Goal: Transaction & Acquisition: Obtain resource

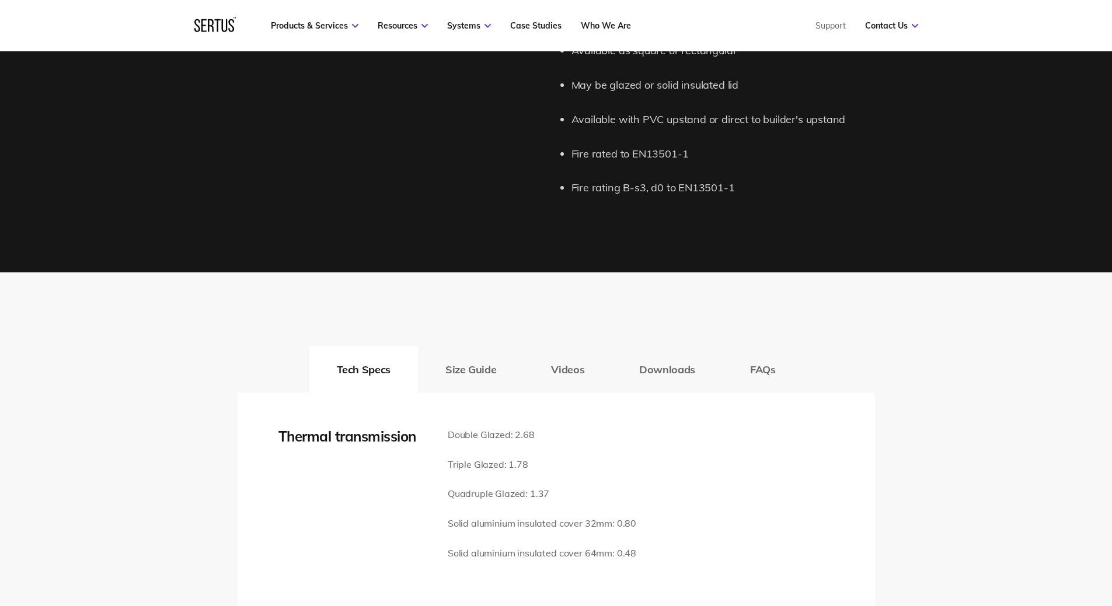
scroll to position [1400, 0]
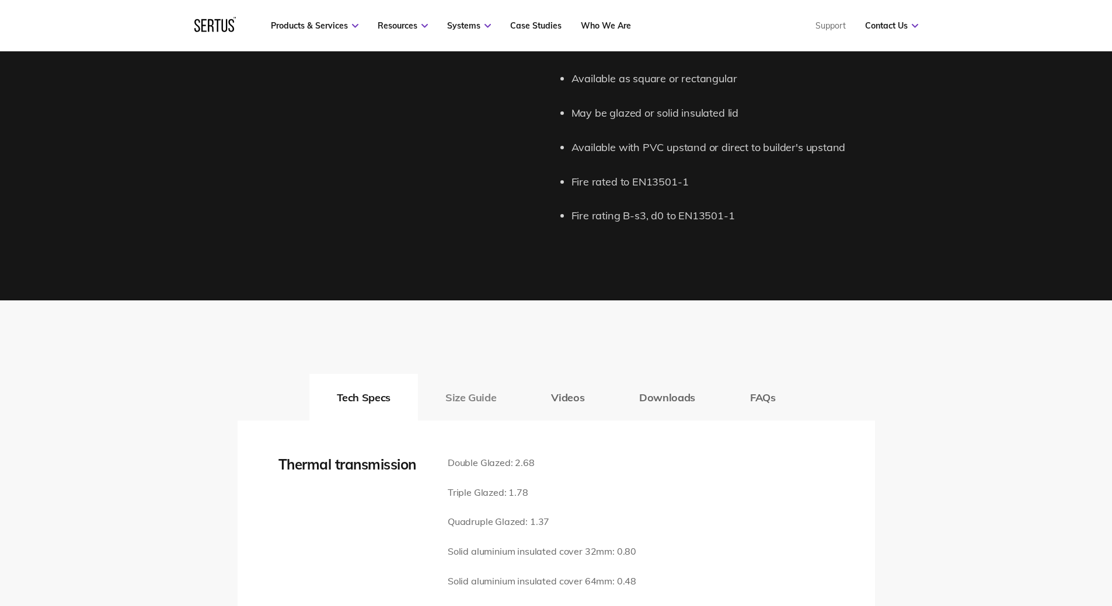
click at [466, 390] on button "Size Guide" at bounding box center [471, 397] width 106 height 47
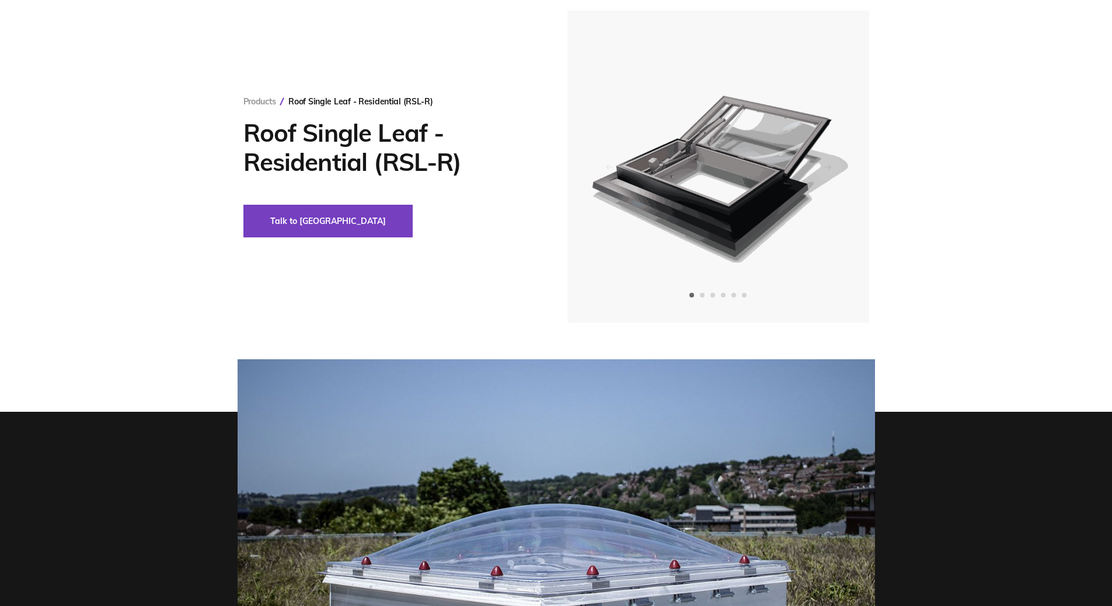
scroll to position [0, 0]
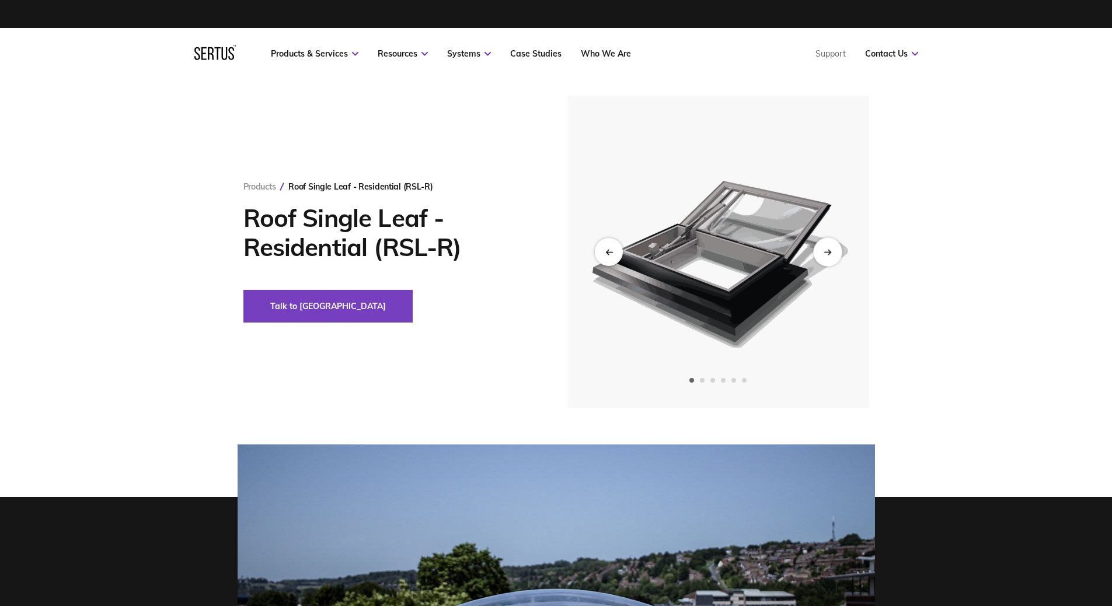
click at [827, 255] on icon "Next slide" at bounding box center [827, 252] width 8 height 6
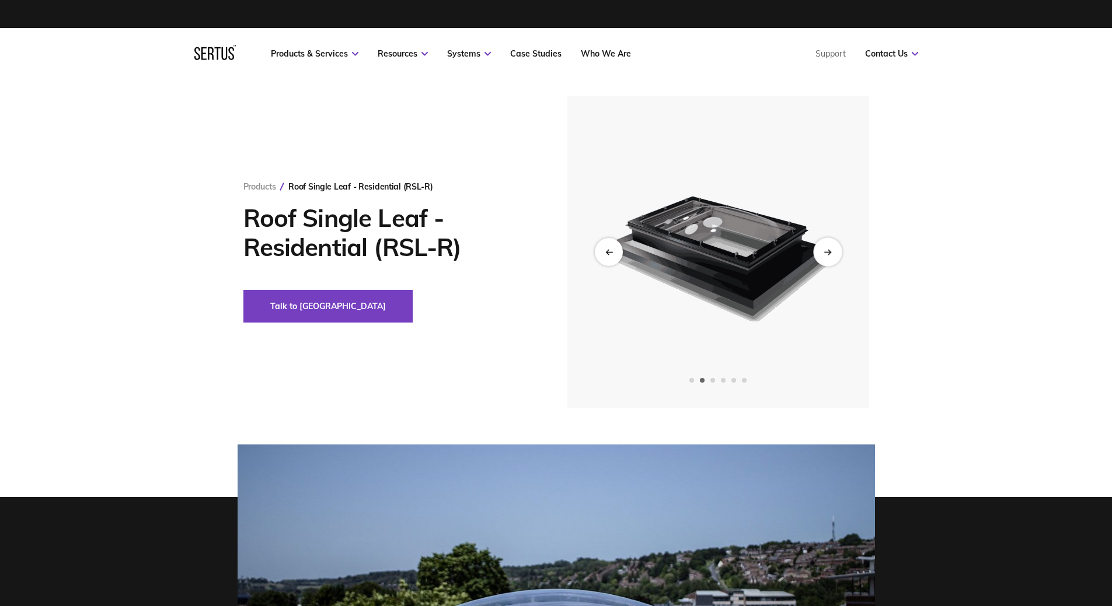
click at [827, 255] on icon "Next slide" at bounding box center [827, 252] width 8 height 6
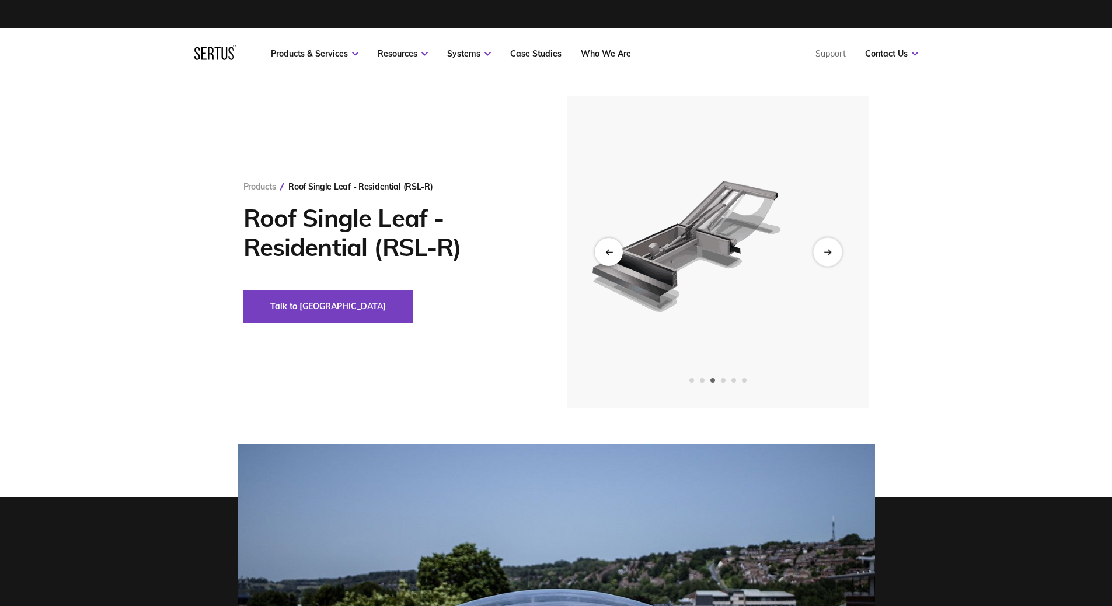
click at [827, 255] on icon "Next slide" at bounding box center [827, 252] width 8 height 6
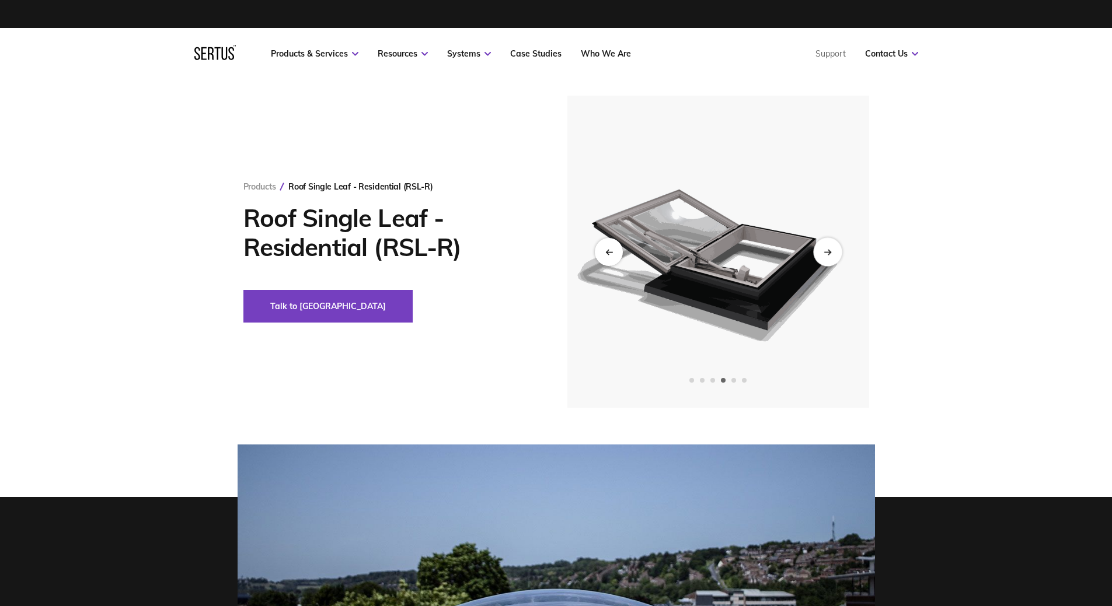
click at [827, 255] on icon "Next slide" at bounding box center [827, 252] width 8 height 6
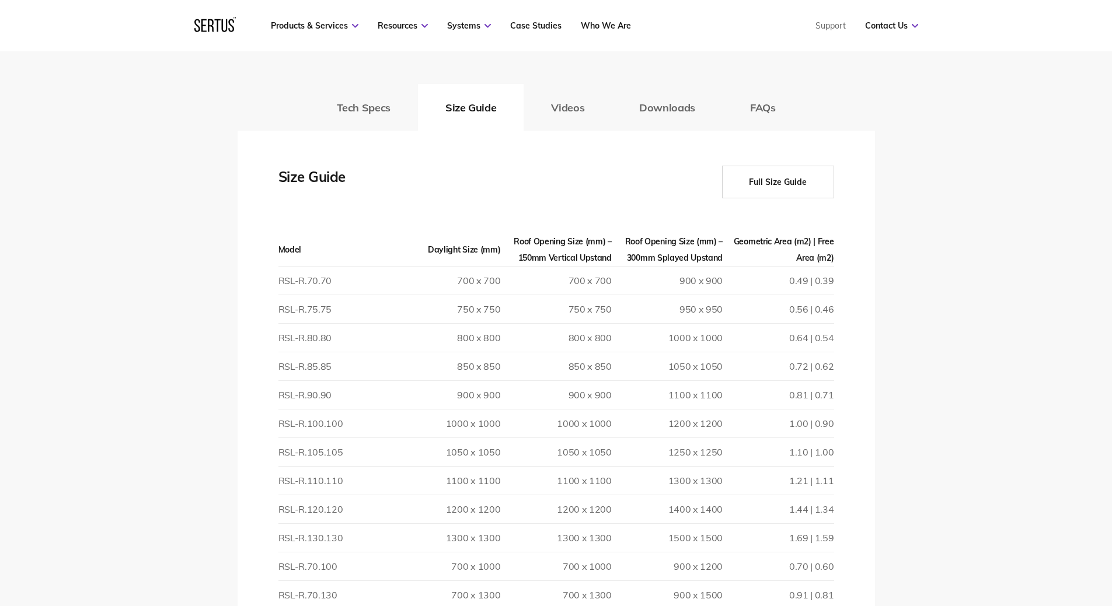
scroll to position [1692, 0]
click at [661, 113] on button "Downloads" at bounding box center [667, 105] width 111 height 47
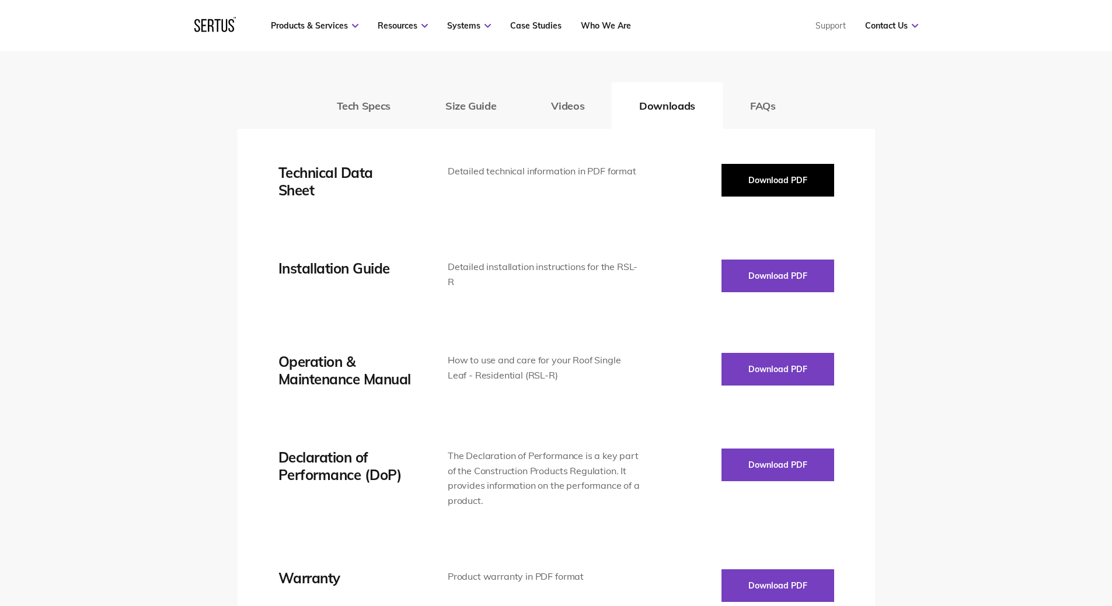
click at [764, 179] on button "Download PDF" at bounding box center [777, 180] width 113 height 33
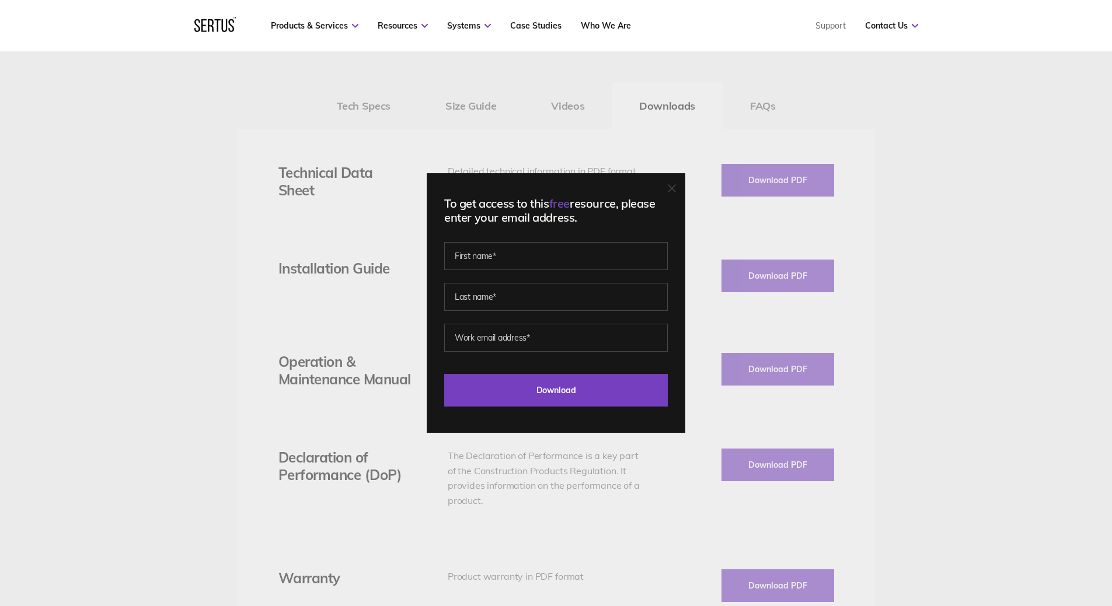
click at [676, 188] on icon at bounding box center [672, 188] width 8 height 8
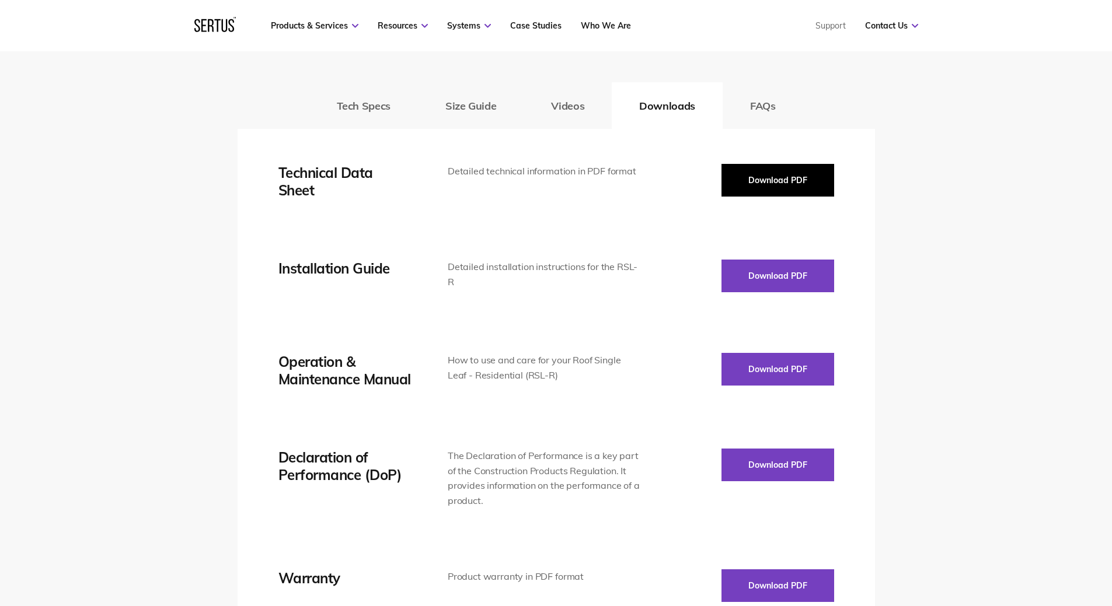
click at [762, 181] on button "Download PDF" at bounding box center [777, 180] width 113 height 33
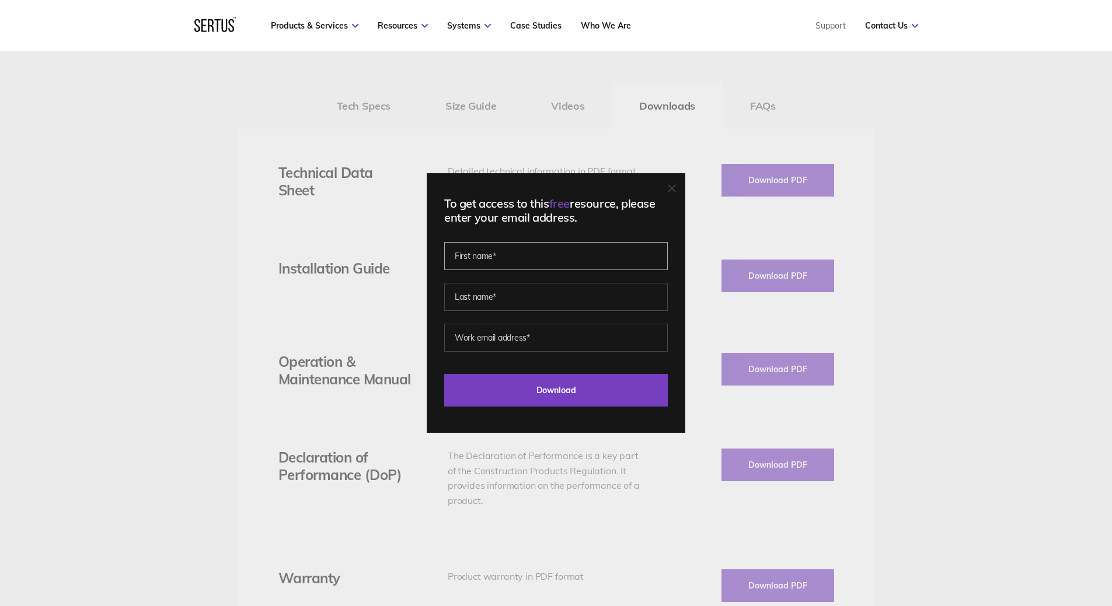
click at [495, 258] on input "text" at bounding box center [555, 256] width 223 height 28
type input "[PERSON_NAME]"
type input "[PERSON_NAME][EMAIL_ADDRESS][DOMAIN_NAME]"
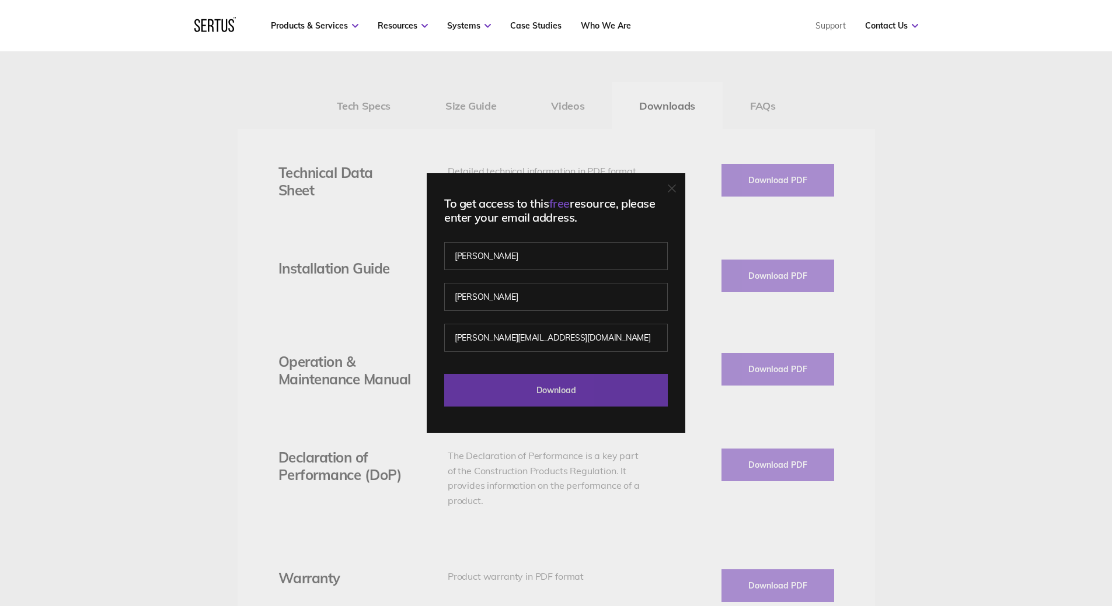
click at [547, 394] on input "Download" at bounding box center [555, 390] width 223 height 33
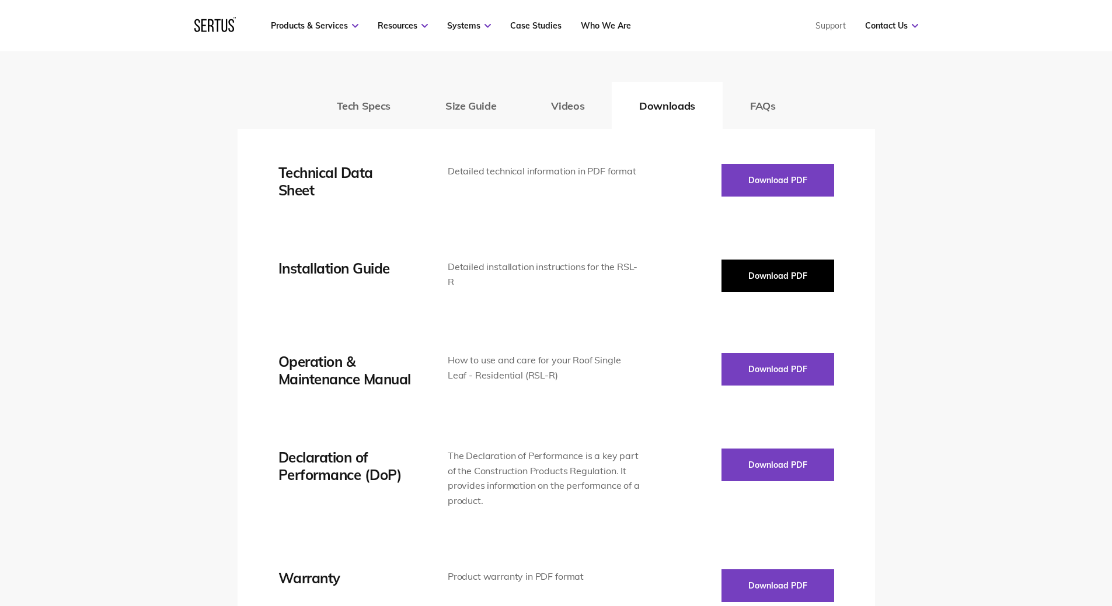
click at [780, 278] on button "Download PDF" at bounding box center [777, 276] width 113 height 33
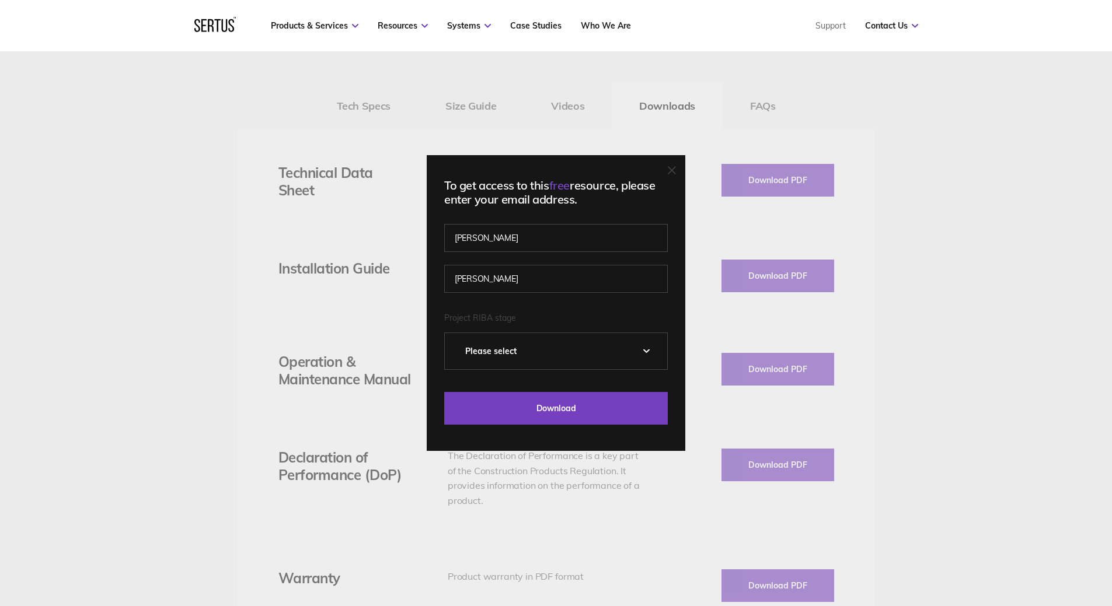
click at [675, 169] on icon at bounding box center [671, 170] width 7 height 7
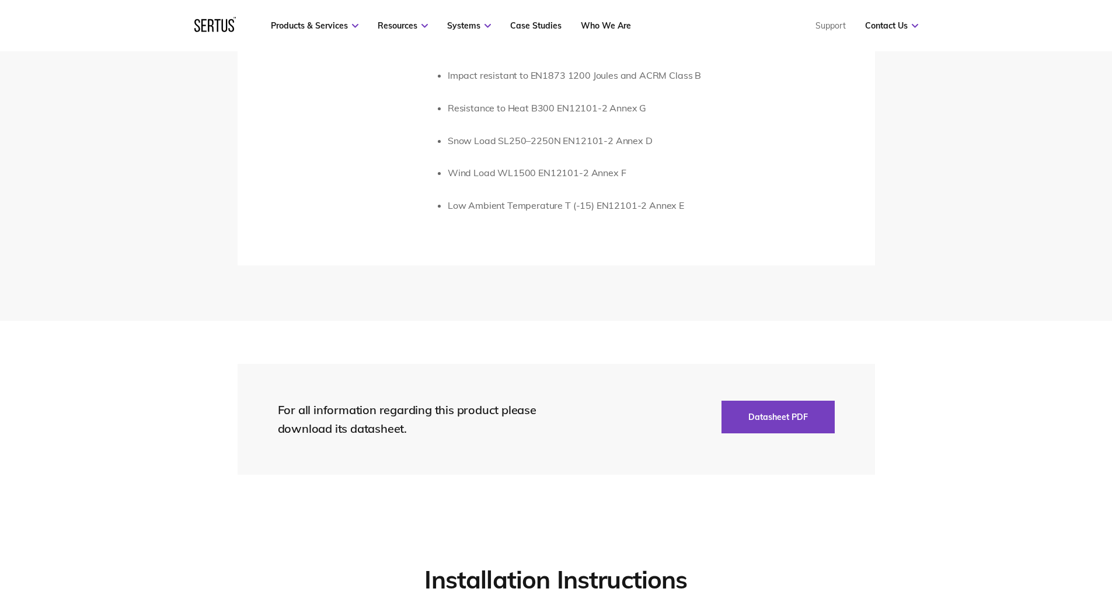
scroll to position [2393, 0]
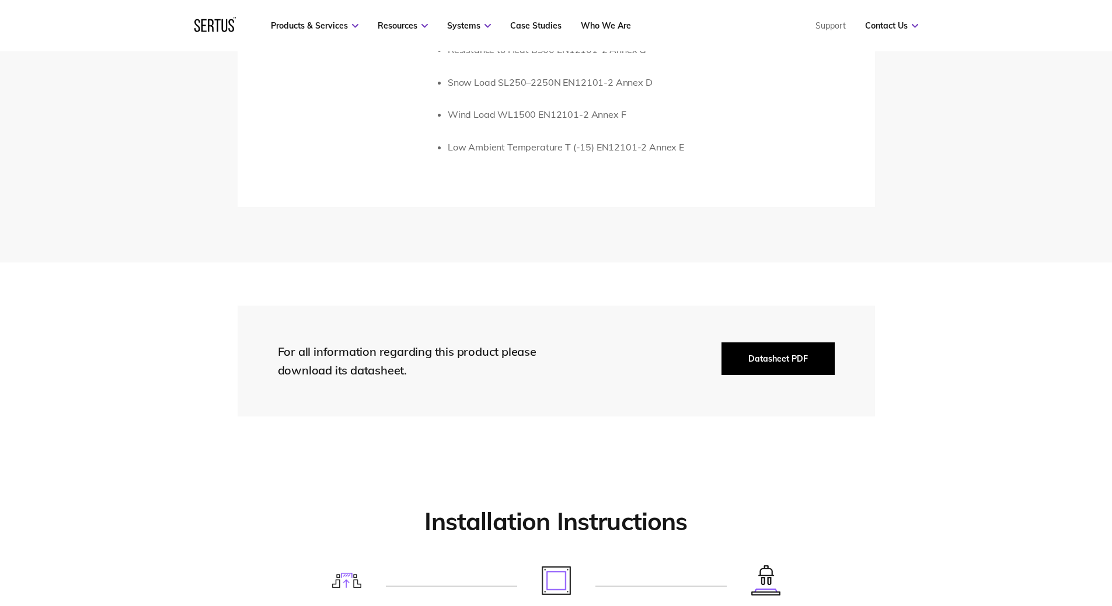
click at [776, 363] on button "Datasheet PDF" at bounding box center [777, 359] width 113 height 33
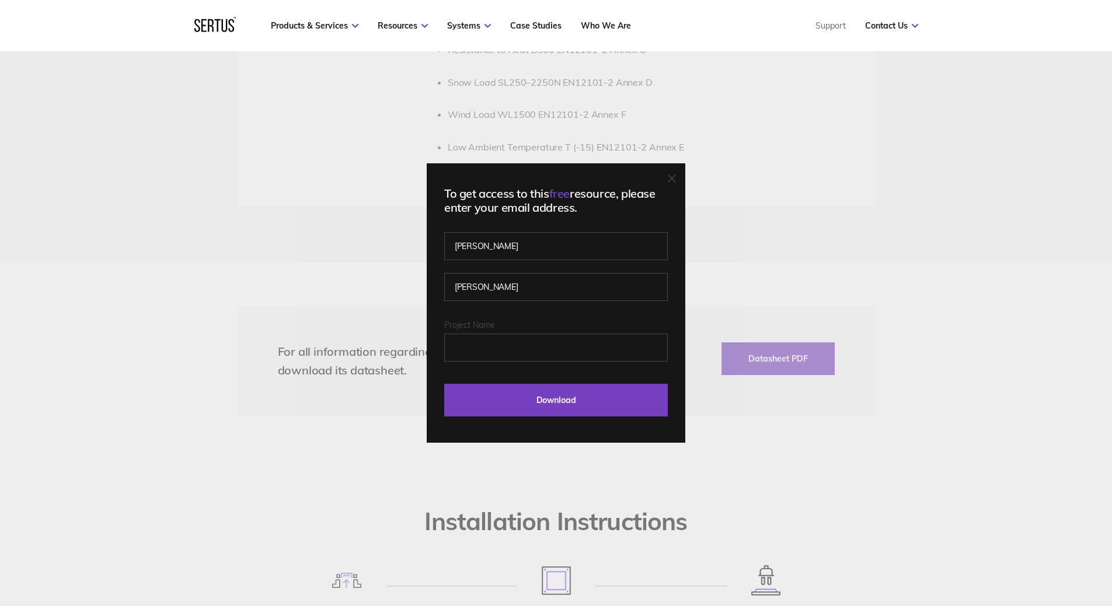
click at [675, 177] on icon at bounding box center [671, 178] width 7 height 7
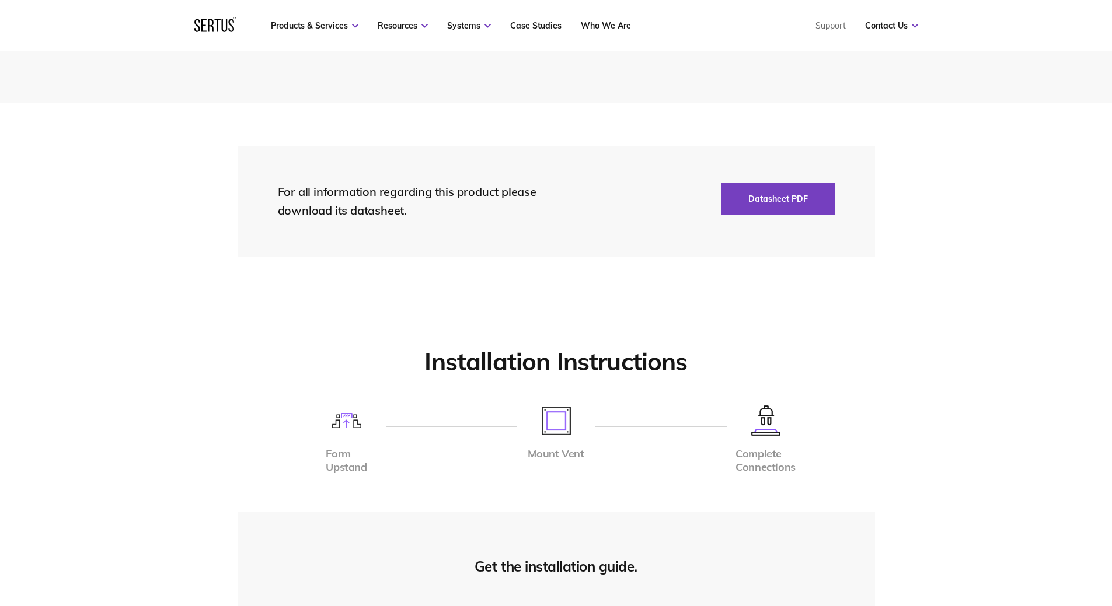
scroll to position [2451, 0]
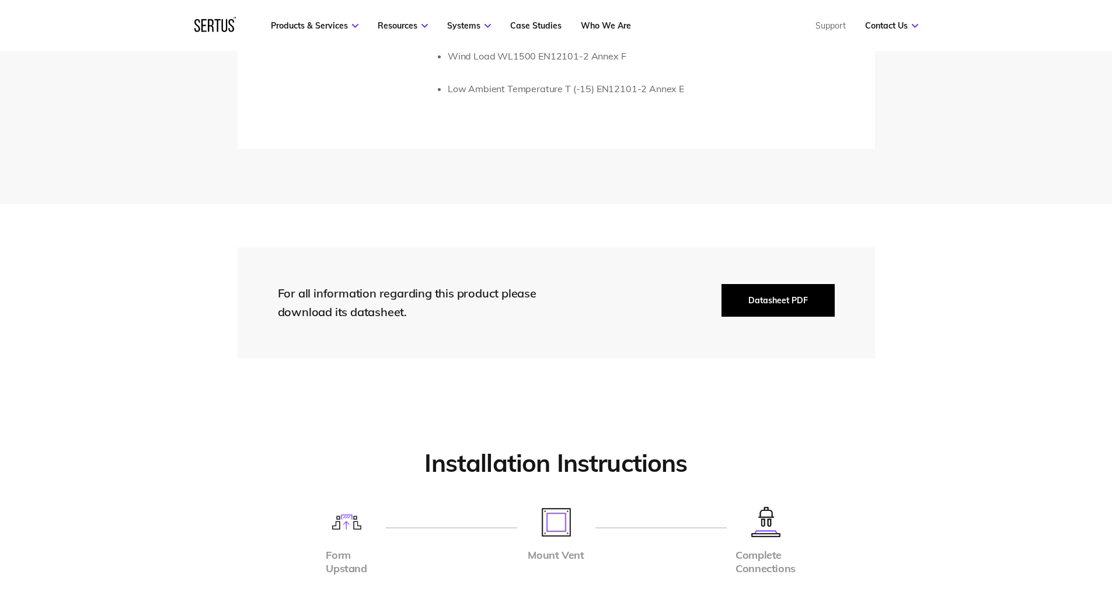
click at [777, 298] on button "Datasheet PDF" at bounding box center [777, 300] width 113 height 33
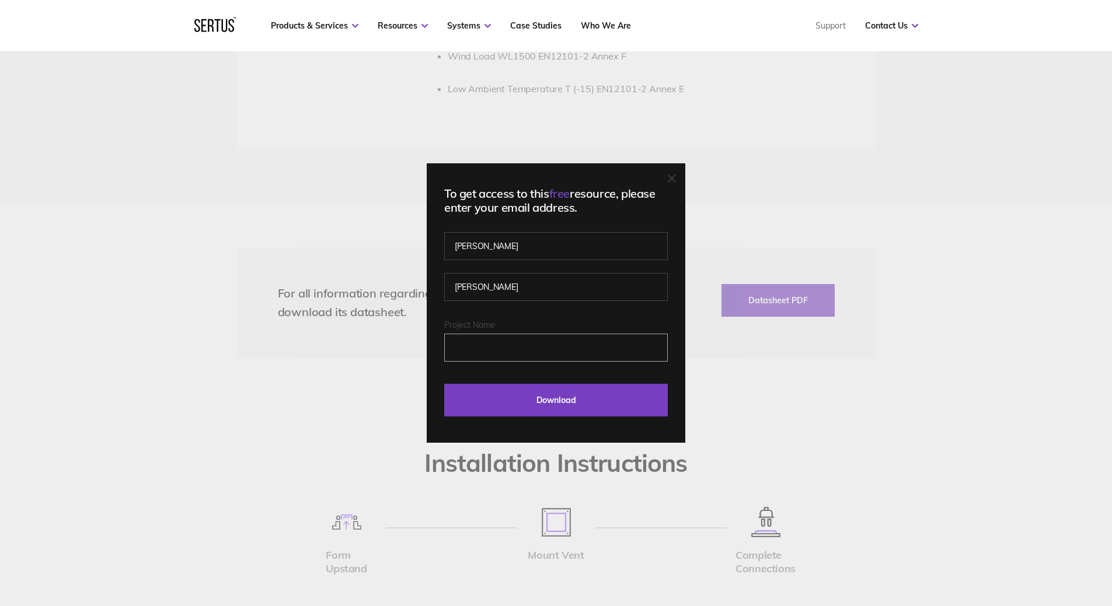
click at [470, 349] on input "Project Name" at bounding box center [555, 348] width 223 height 28
click at [471, 350] on input "Project Name" at bounding box center [555, 348] width 223 height 28
type input "S"
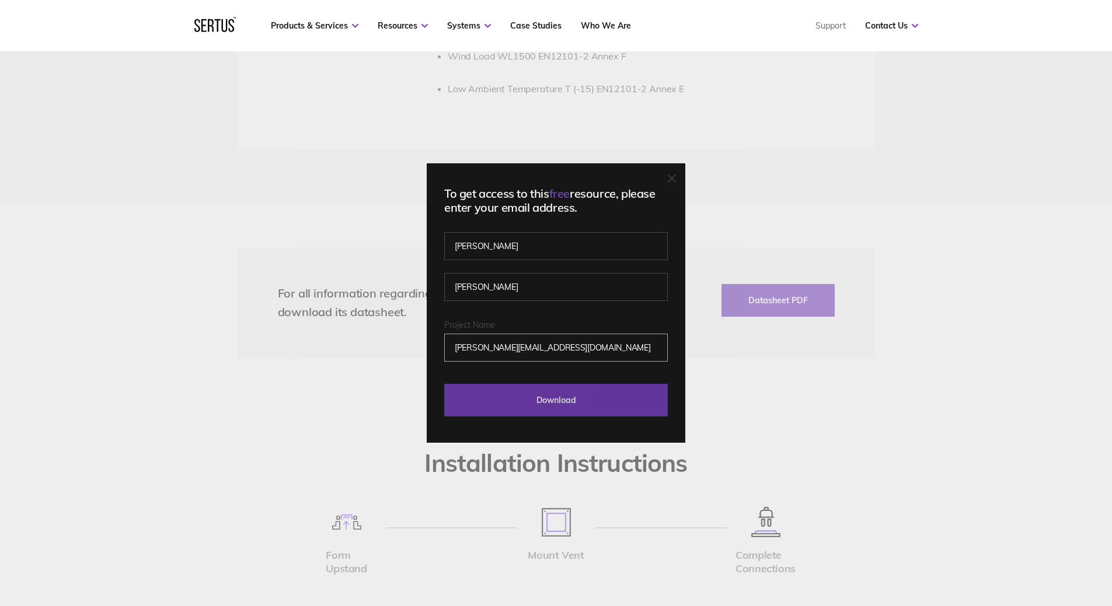
type input "[PERSON_NAME][EMAIL_ADDRESS][DOMAIN_NAME]"
click at [568, 402] on input "Download" at bounding box center [555, 400] width 223 height 33
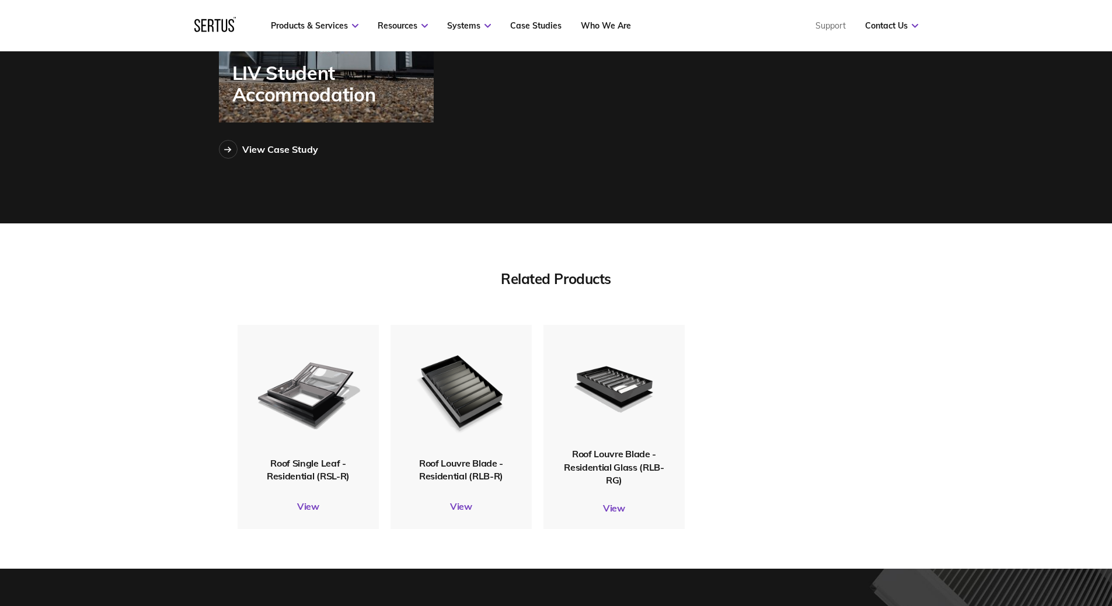
scroll to position [3560, 0]
